Goal: Task Accomplishment & Management: Manage account settings

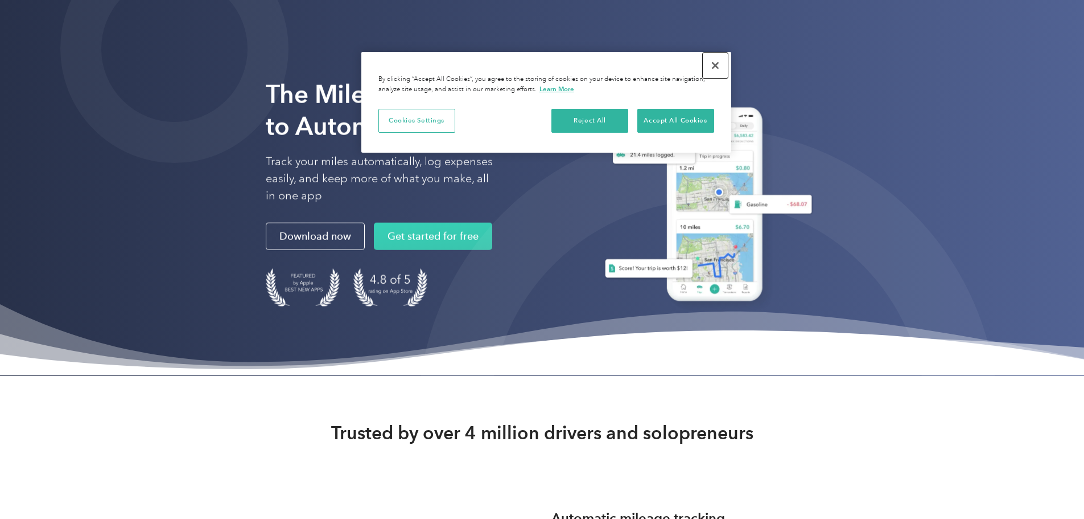
click at [717, 66] on button "Close" at bounding box center [715, 65] width 25 height 25
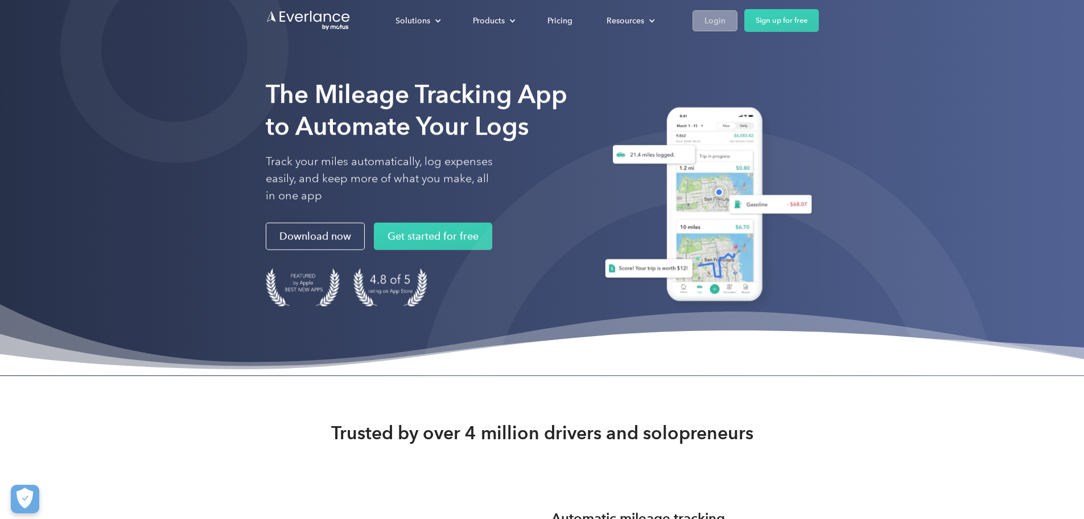
click at [726, 22] on div "Login" at bounding box center [715, 21] width 21 height 14
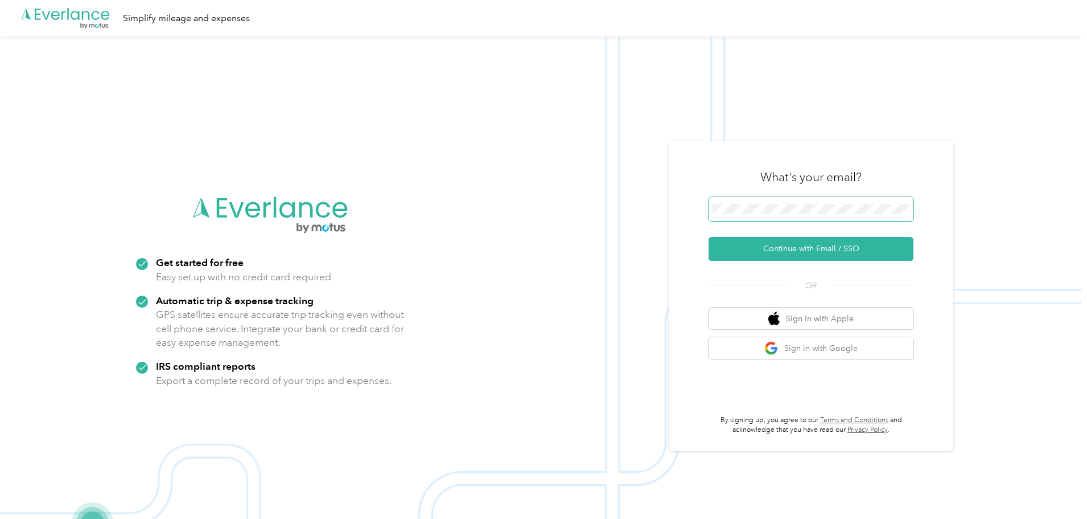
click at [753, 200] on span at bounding box center [811, 209] width 205 height 24
click at [802, 250] on button "Continue with Email / SSO" at bounding box center [811, 249] width 205 height 24
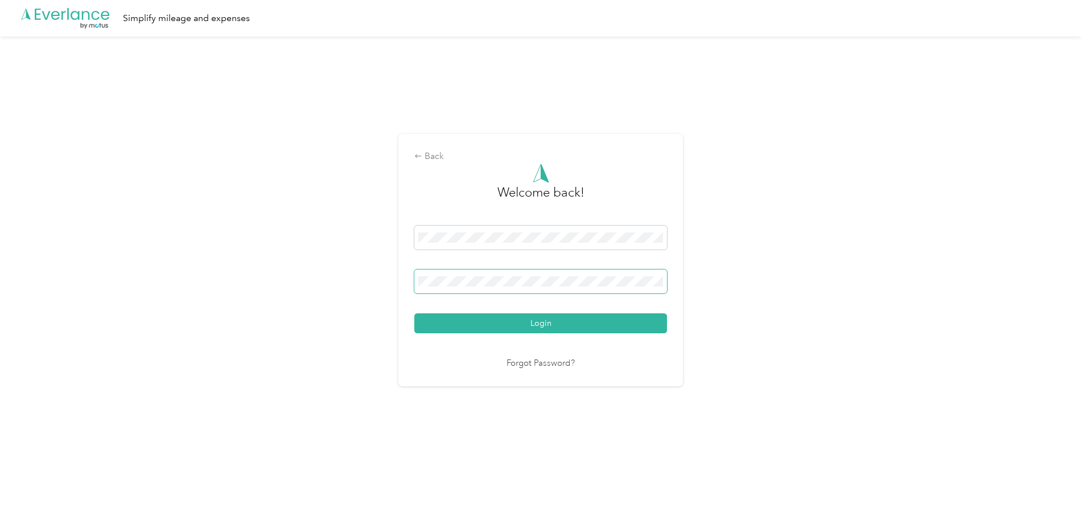
click at [414, 313] on button "Login" at bounding box center [540, 323] width 253 height 20
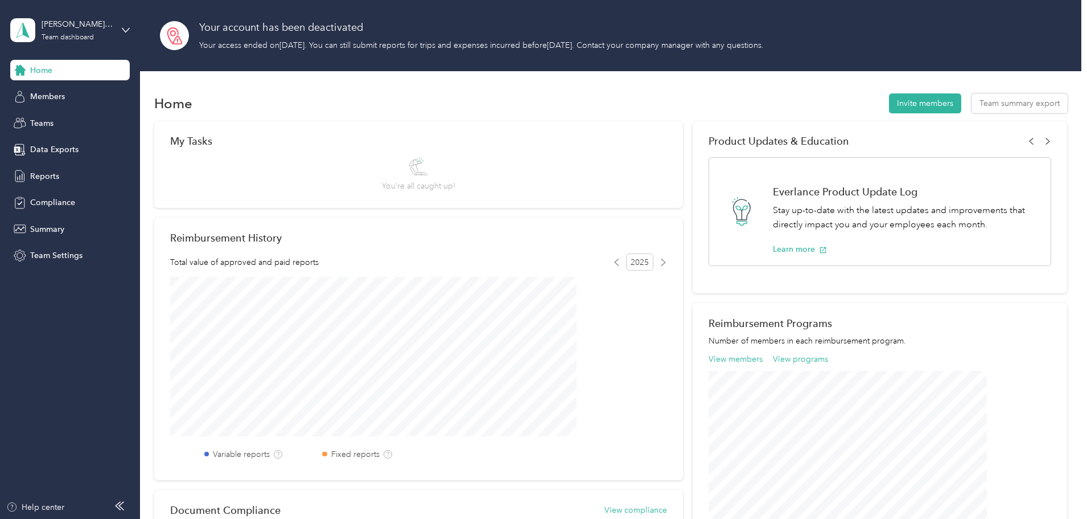
click at [119, 30] on div "[PERSON_NAME] Team Team dashboard" at bounding box center [70, 30] width 120 height 40
click at [71, 116] on div "Personal dashboard" at bounding box center [56, 119] width 72 height 12
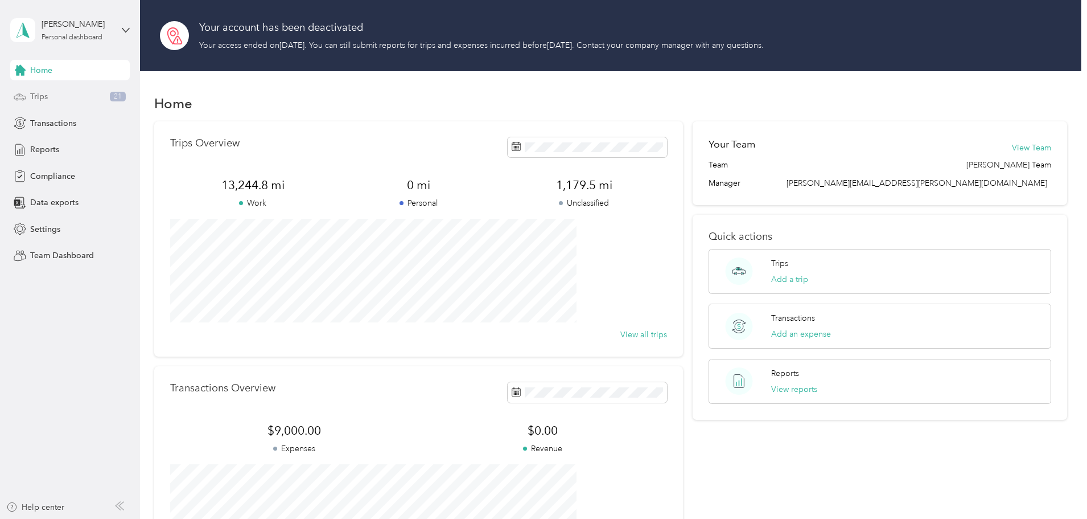
click at [60, 93] on div "Trips 21" at bounding box center [70, 97] width 120 height 20
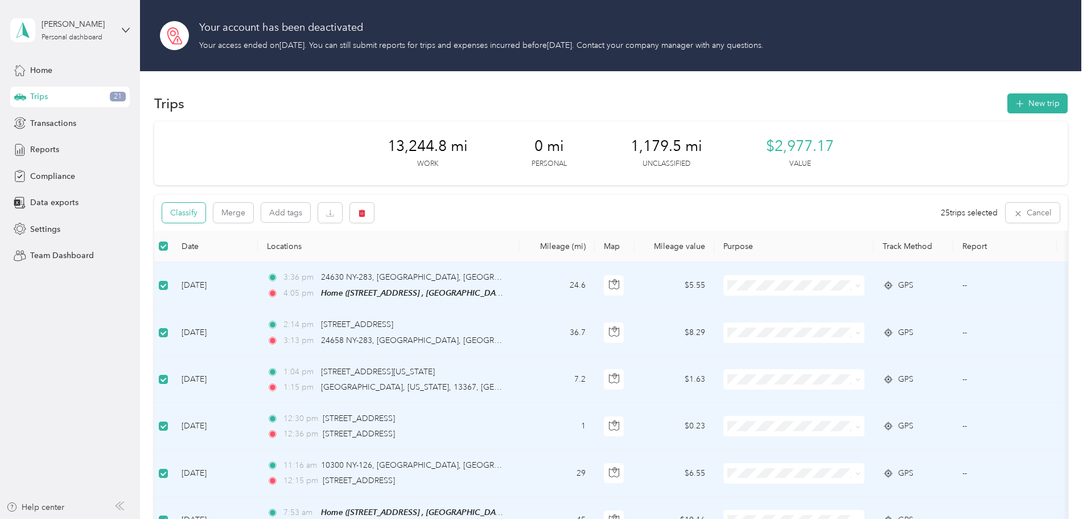
click at [205, 215] on button "Classify" at bounding box center [183, 213] width 43 height 20
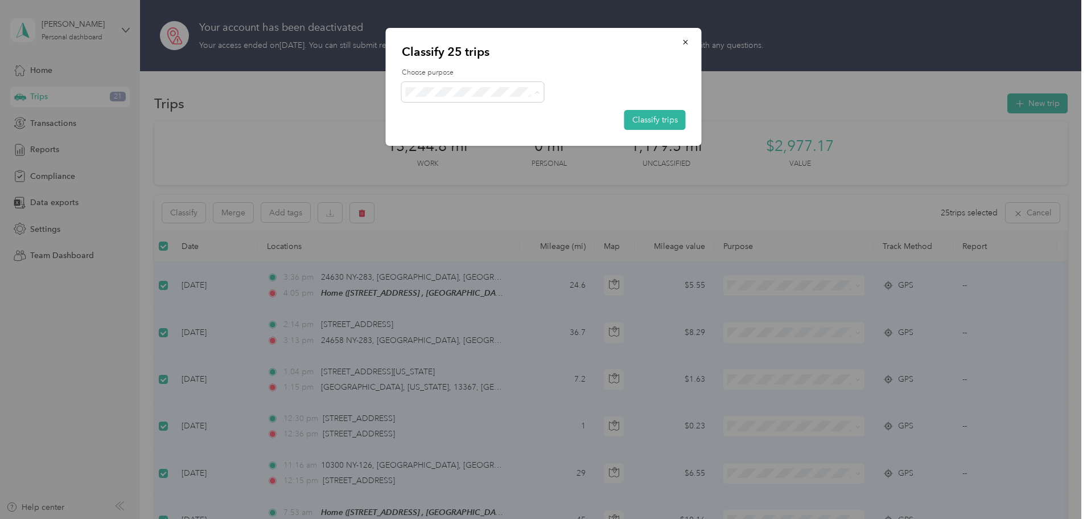
click at [451, 119] on li "AHV International" at bounding box center [473, 113] width 142 height 20
click at [647, 124] on button "Classify trips" at bounding box center [654, 120] width 61 height 20
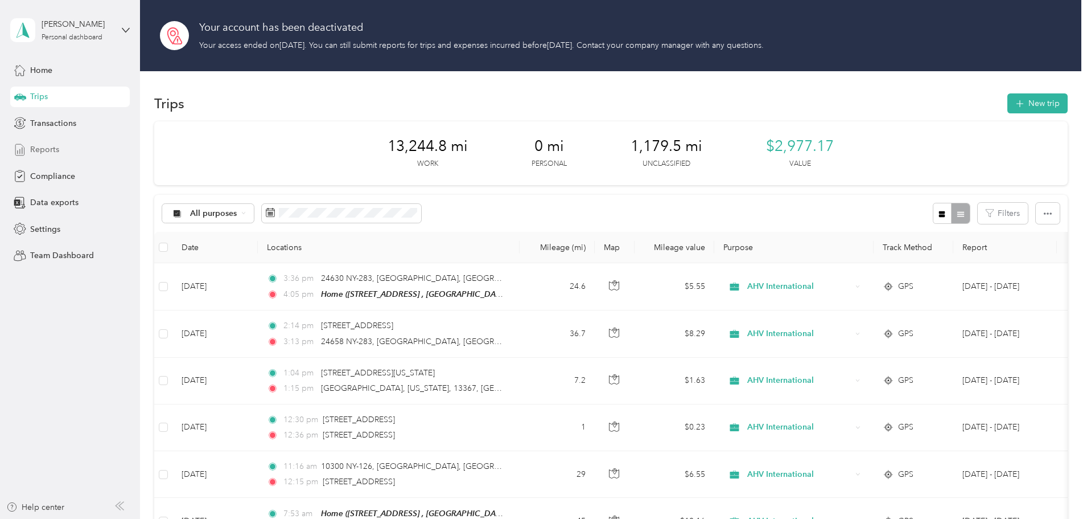
click at [48, 149] on span "Reports" at bounding box center [44, 149] width 29 height 12
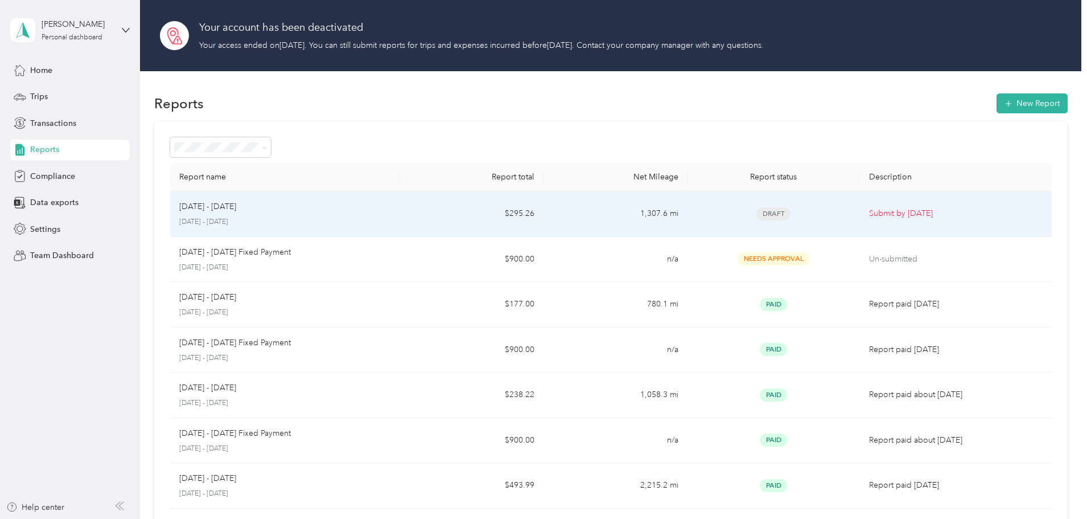
click at [390, 216] on div "[DATE] - [DATE] [DATE] - [DATE]" at bounding box center [285, 213] width 212 height 27
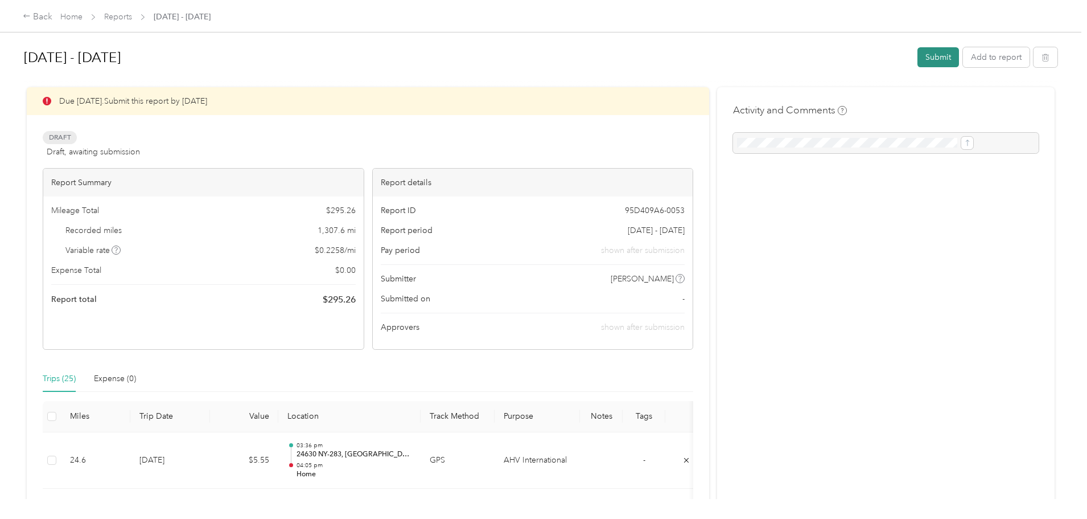
click at [918, 57] on button "Submit" at bounding box center [939, 57] width 42 height 20
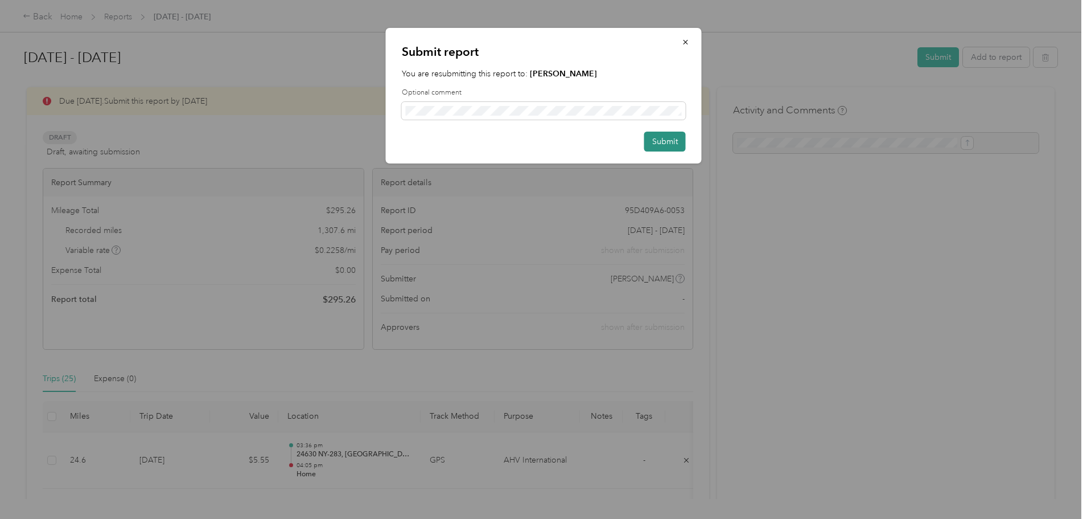
click at [660, 139] on button "Submit" at bounding box center [665, 141] width 42 height 20
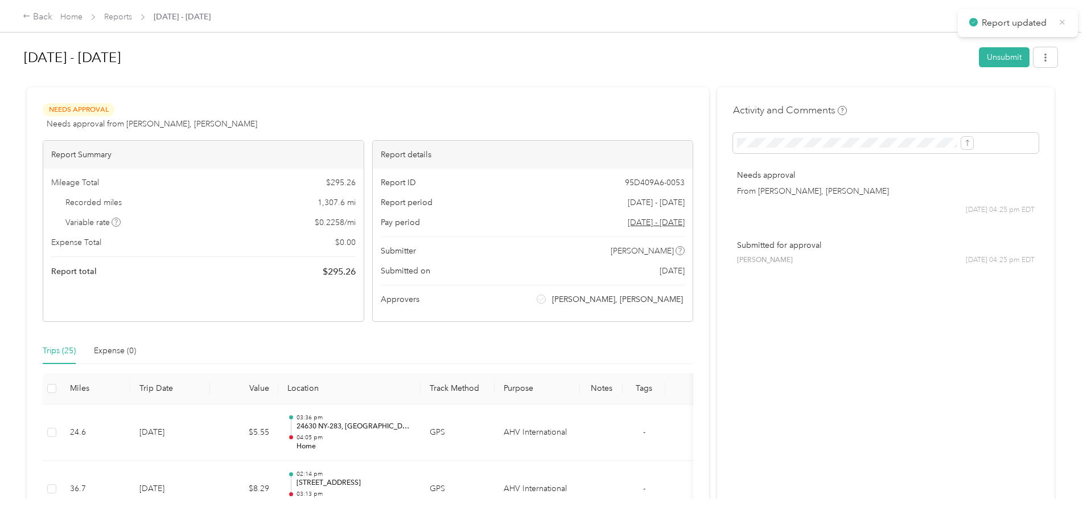
click at [1060, 21] on icon at bounding box center [1062, 22] width 9 height 10
click at [83, 18] on link "Home" at bounding box center [71, 17] width 22 height 10
